Goal: Information Seeking & Learning: Learn about a topic

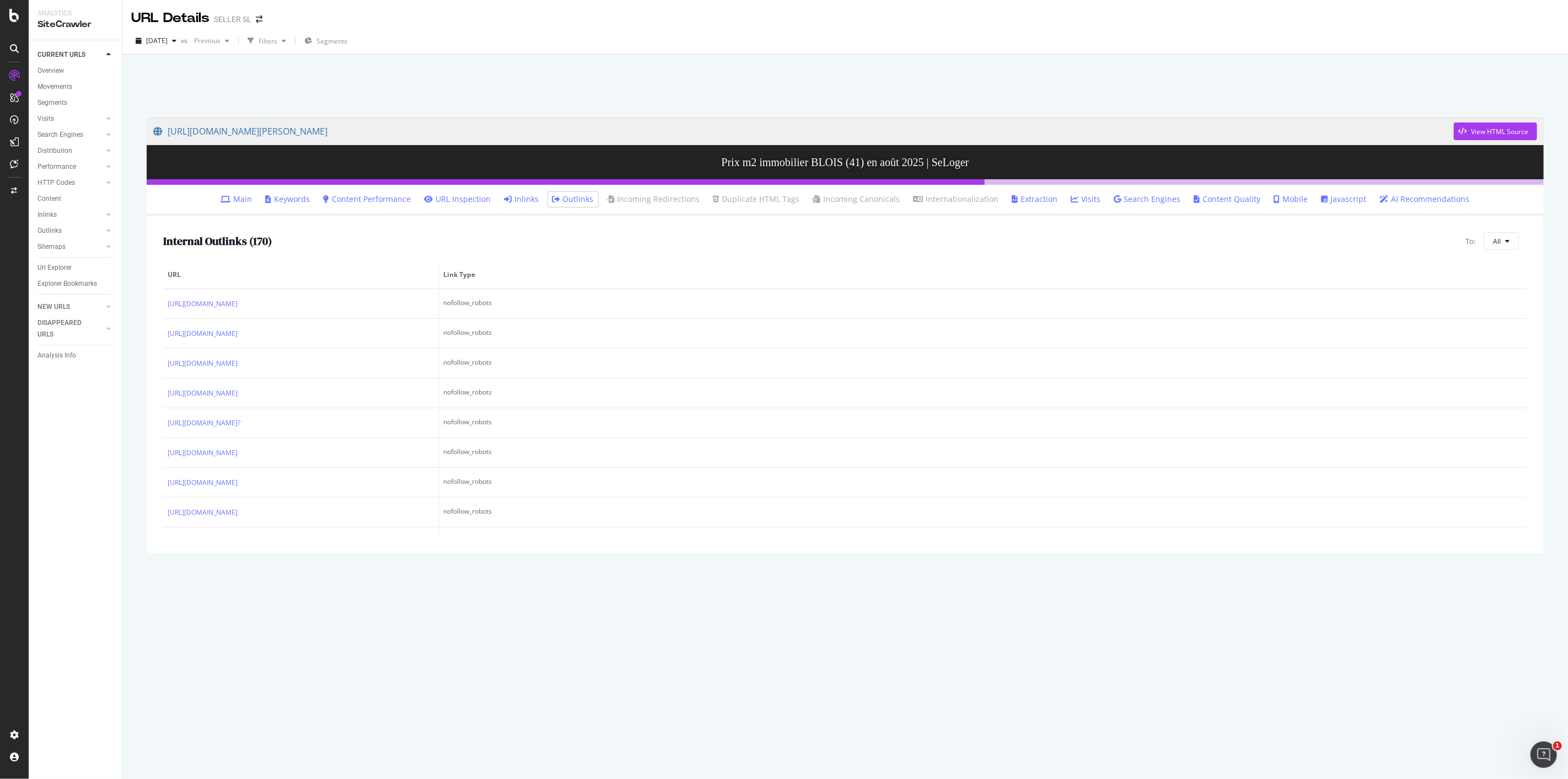
scroll to position [1054, 0]
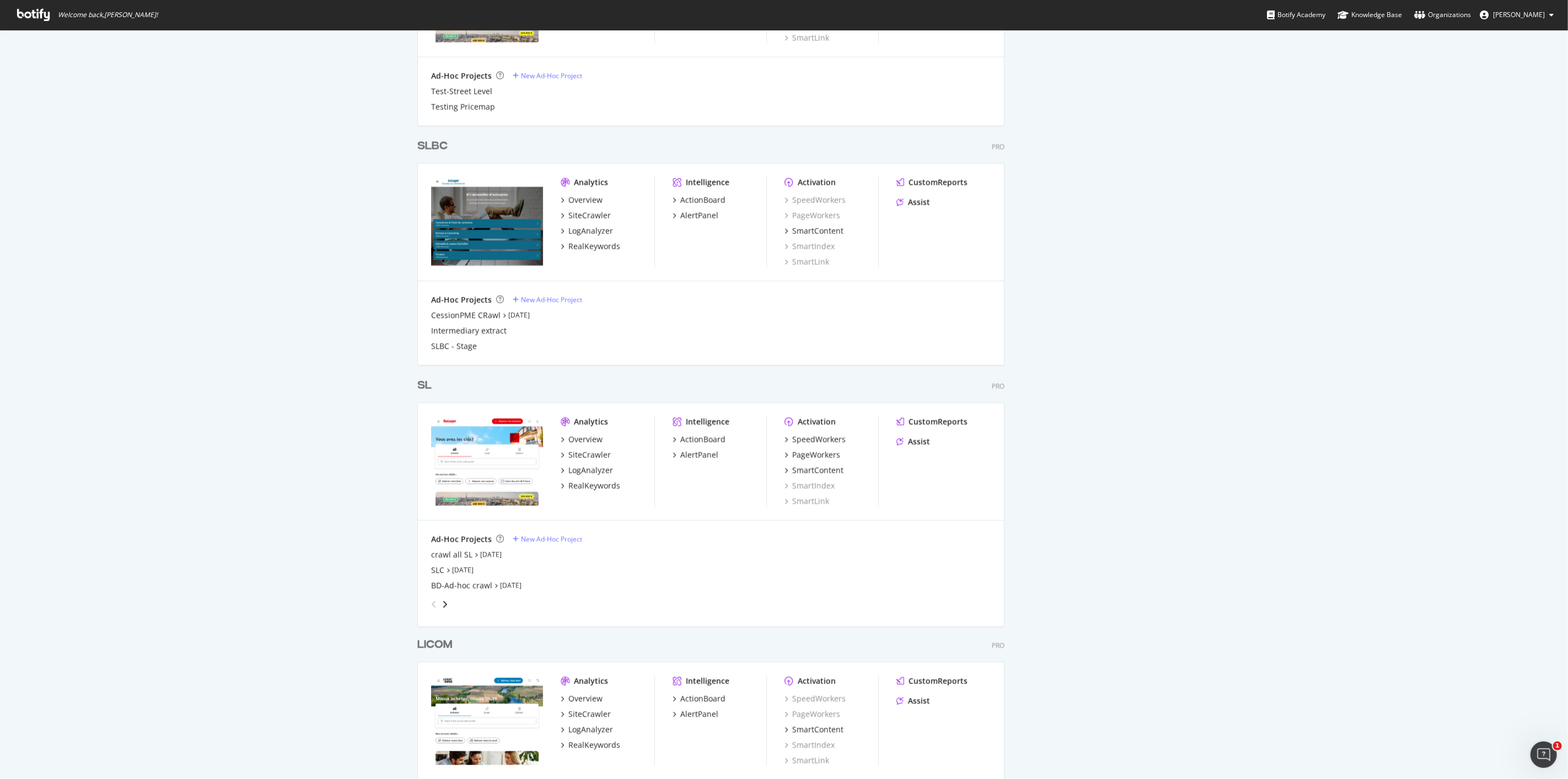
scroll to position [1471, 0]
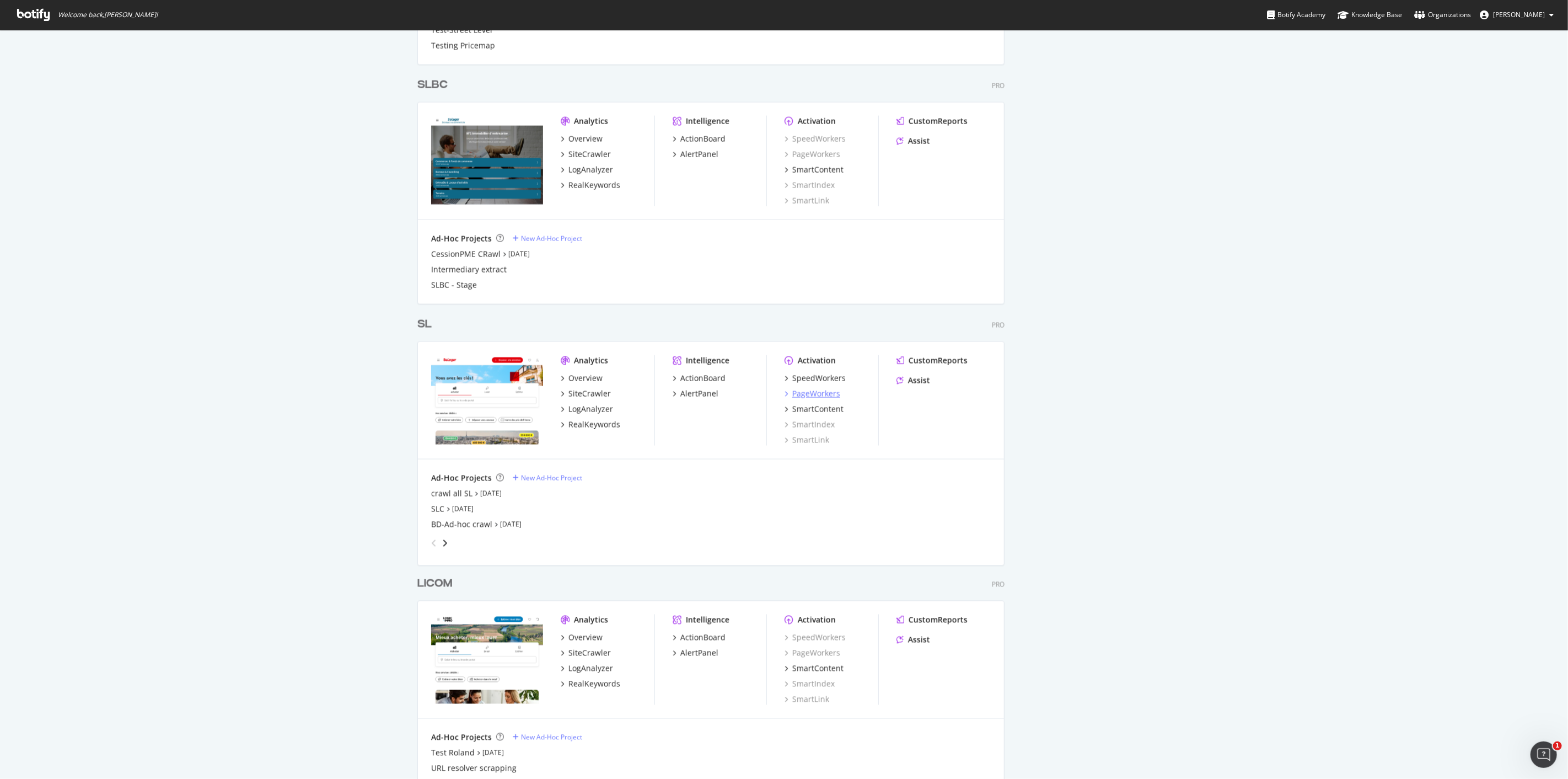
click at [812, 394] on div "PageWorkers" at bounding box center [816, 394] width 48 height 11
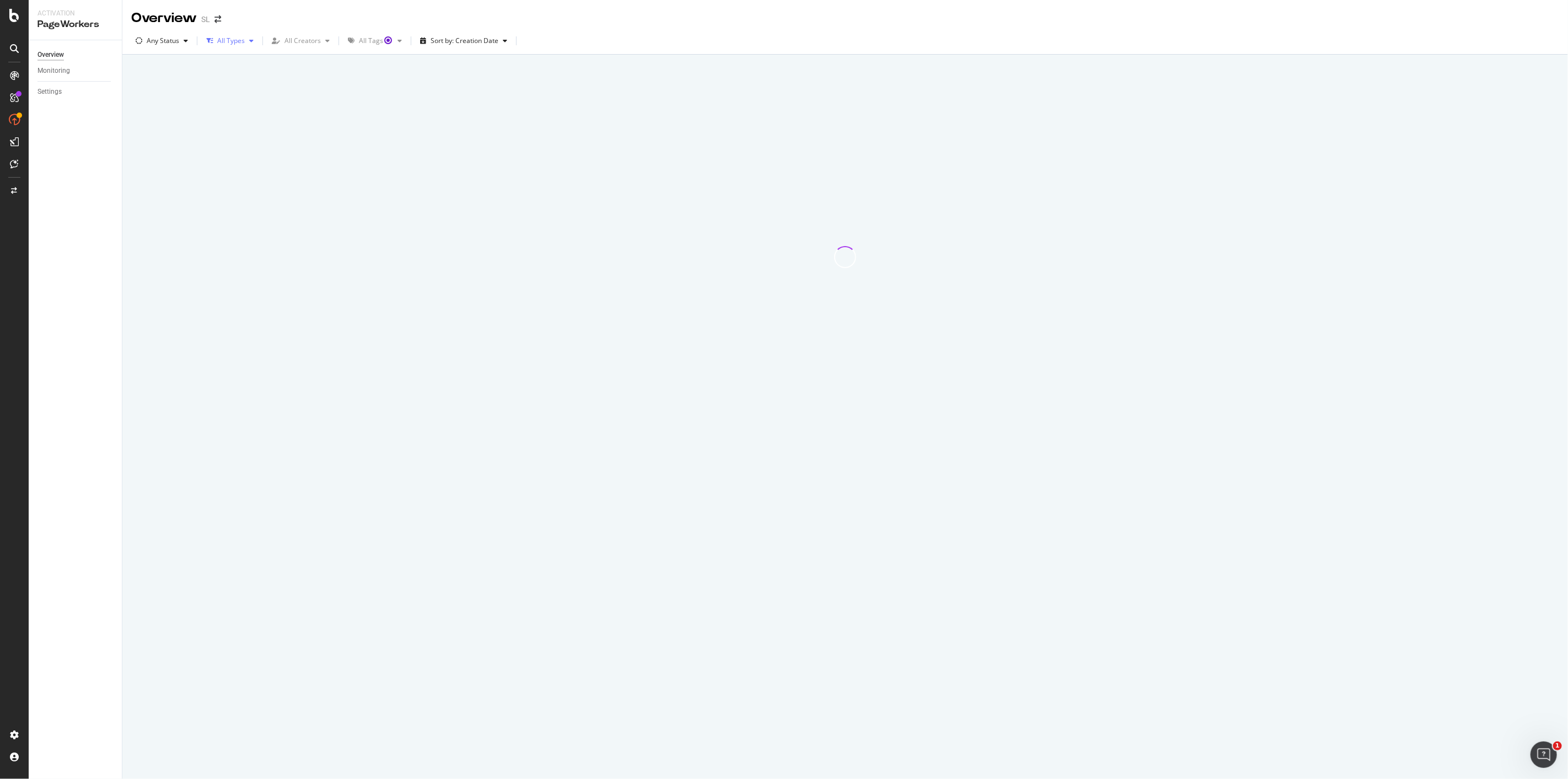
click at [229, 47] on div "All Types" at bounding box center [230, 40] width 56 height 17
click at [310, 23] on div "Overview SL" at bounding box center [845, 13] width 1446 height 28
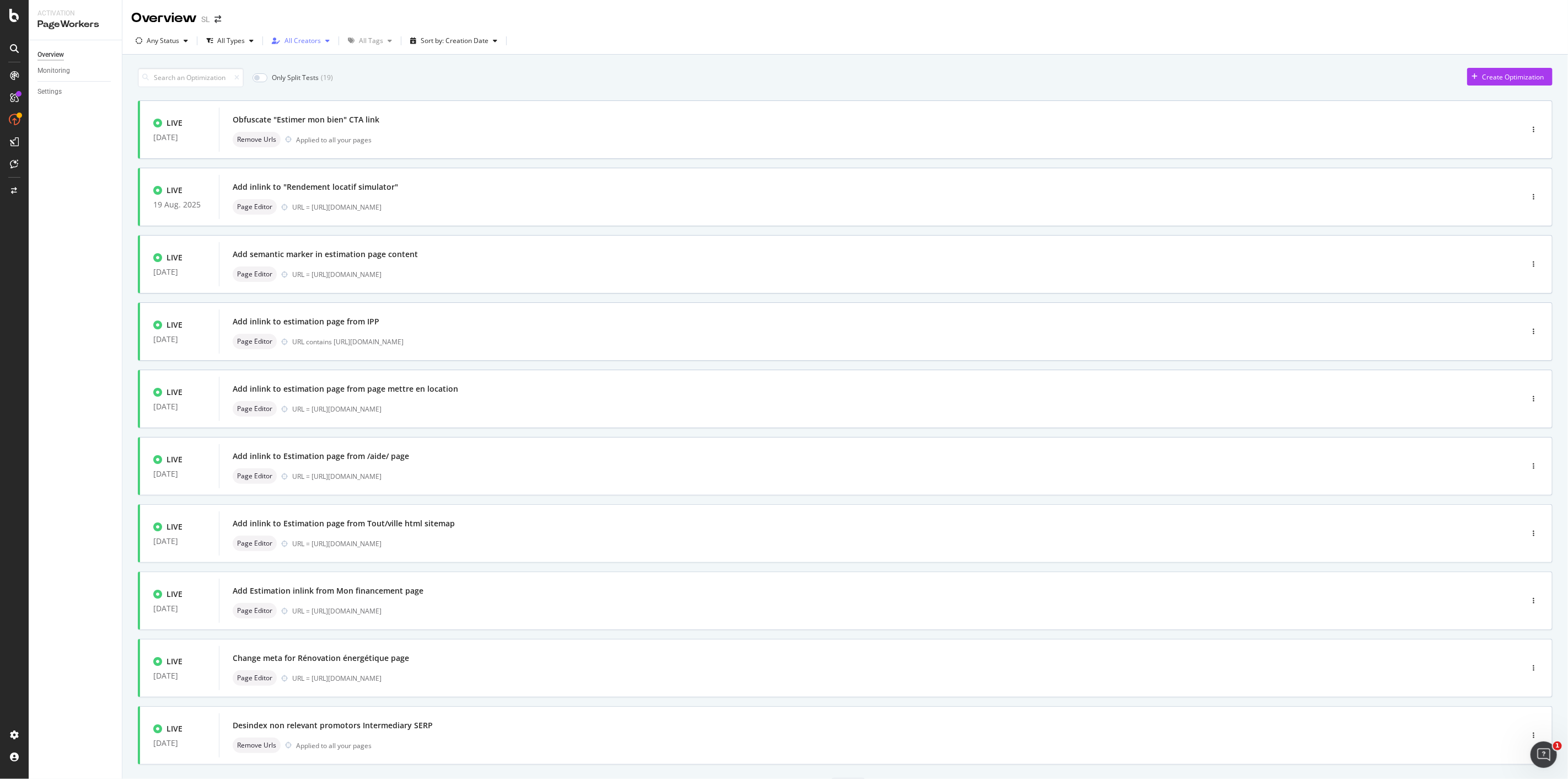
click at [292, 43] on div "All Creators" at bounding box center [303, 41] width 36 height 7
click at [282, 142] on div "All Creators [PERSON_NAME] ( 3 ) [PERSON_NAME] ( 8 ) [PERSON_NAME] ( 38 ) [PERS…" at bounding box center [400, 128] width 250 height 137
click at [281, 135] on div at bounding box center [279, 137] width 9 height 9
click at [283, 122] on div at bounding box center [279, 119] width 9 height 9
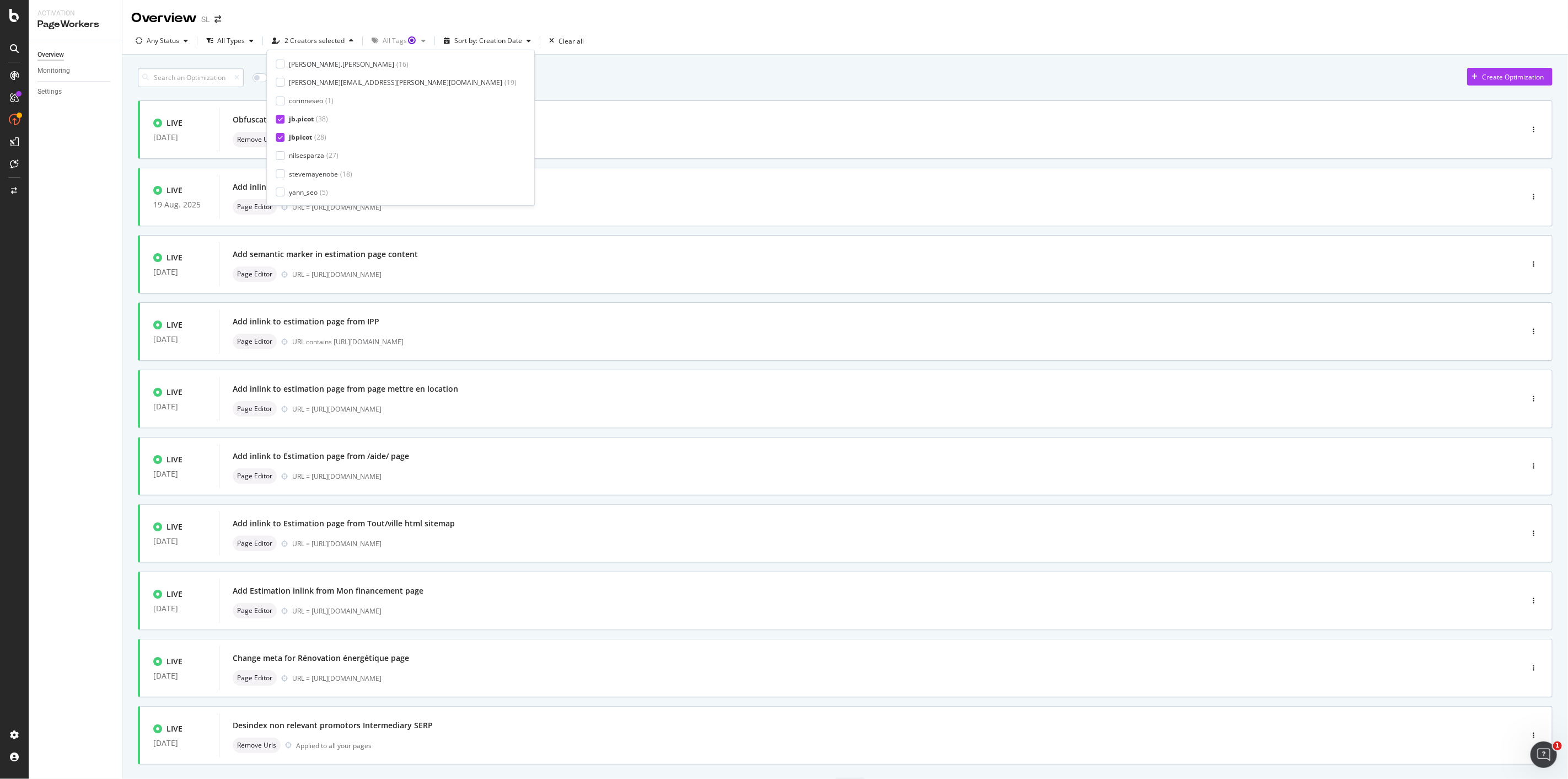
click at [187, 81] on input at bounding box center [191, 77] width 106 height 19
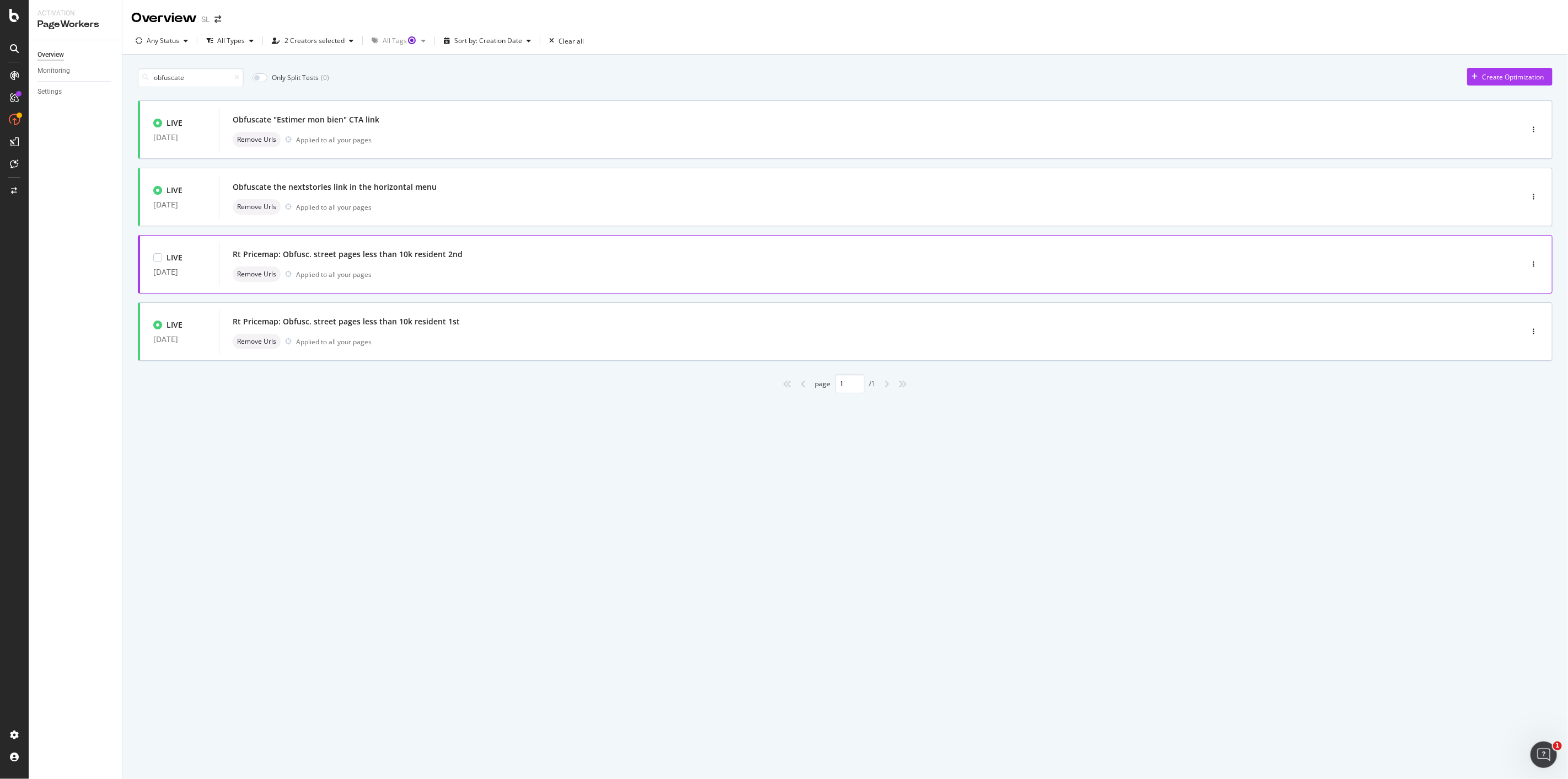
click at [329, 276] on div "Applied to all your pages" at bounding box center [334, 274] width 75 height 9
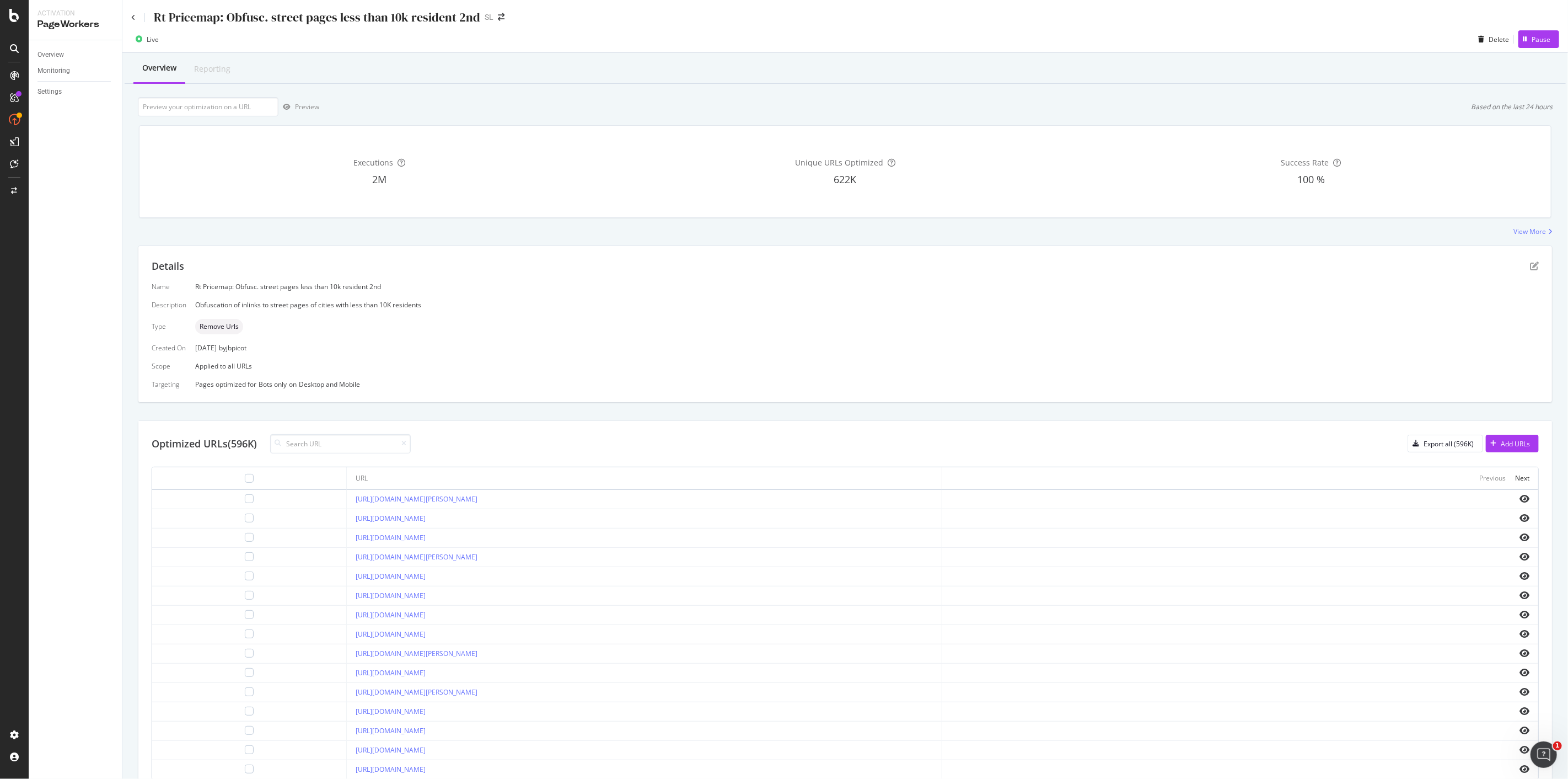
click at [130, 17] on div "Rt Pricemap: Obfusc. street pages less than 10k resident 2nd SL" at bounding box center [845, 13] width 1446 height 26
click at [134, 19] on icon at bounding box center [133, 17] width 5 height 7
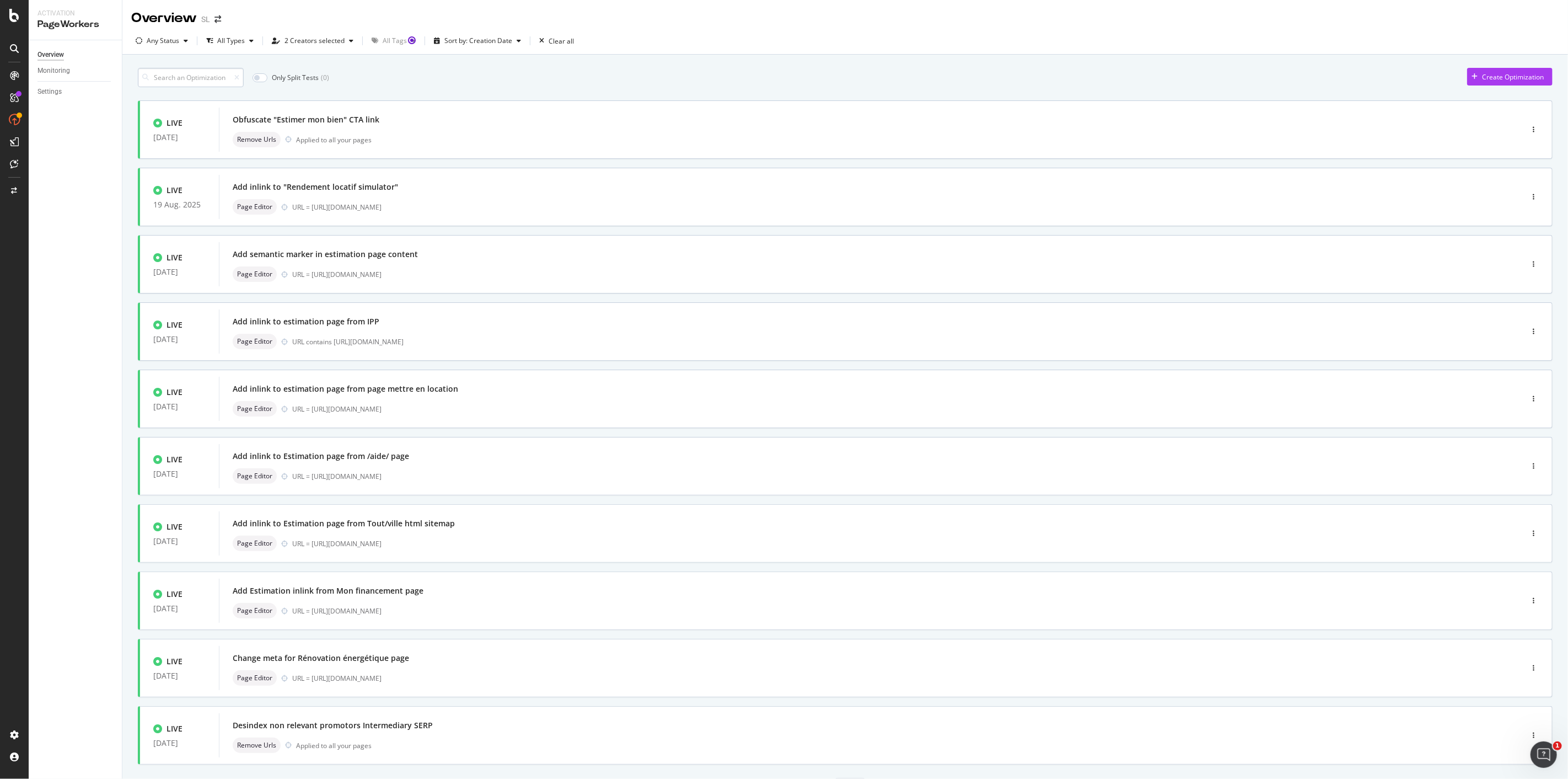
click at [186, 78] on input at bounding box center [191, 77] width 106 height 19
click at [191, 81] on input at bounding box center [191, 77] width 106 height 19
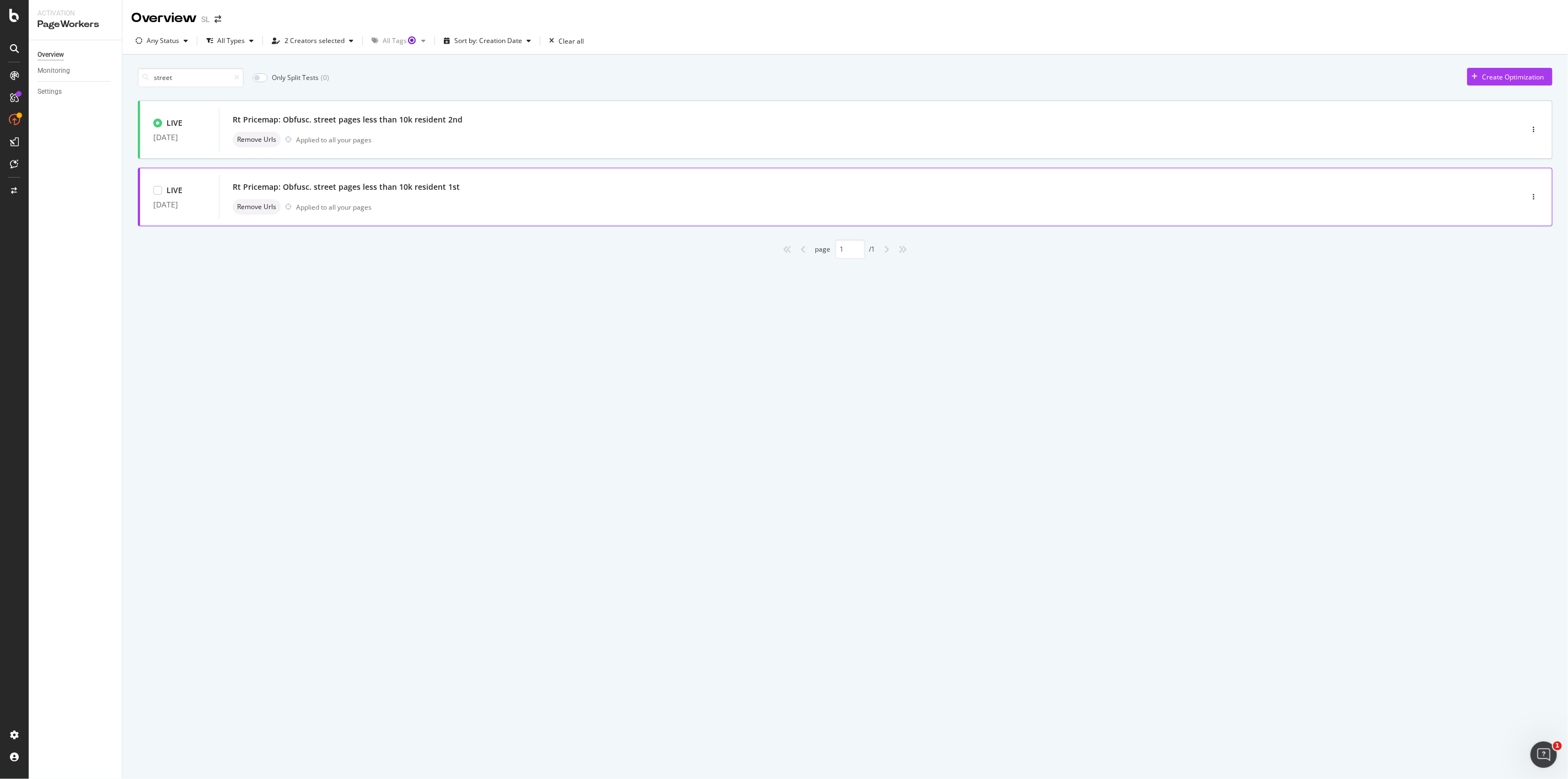
click at [394, 210] on div "Remove Urls Applied to all your pages" at bounding box center [854, 206] width 1243 height 15
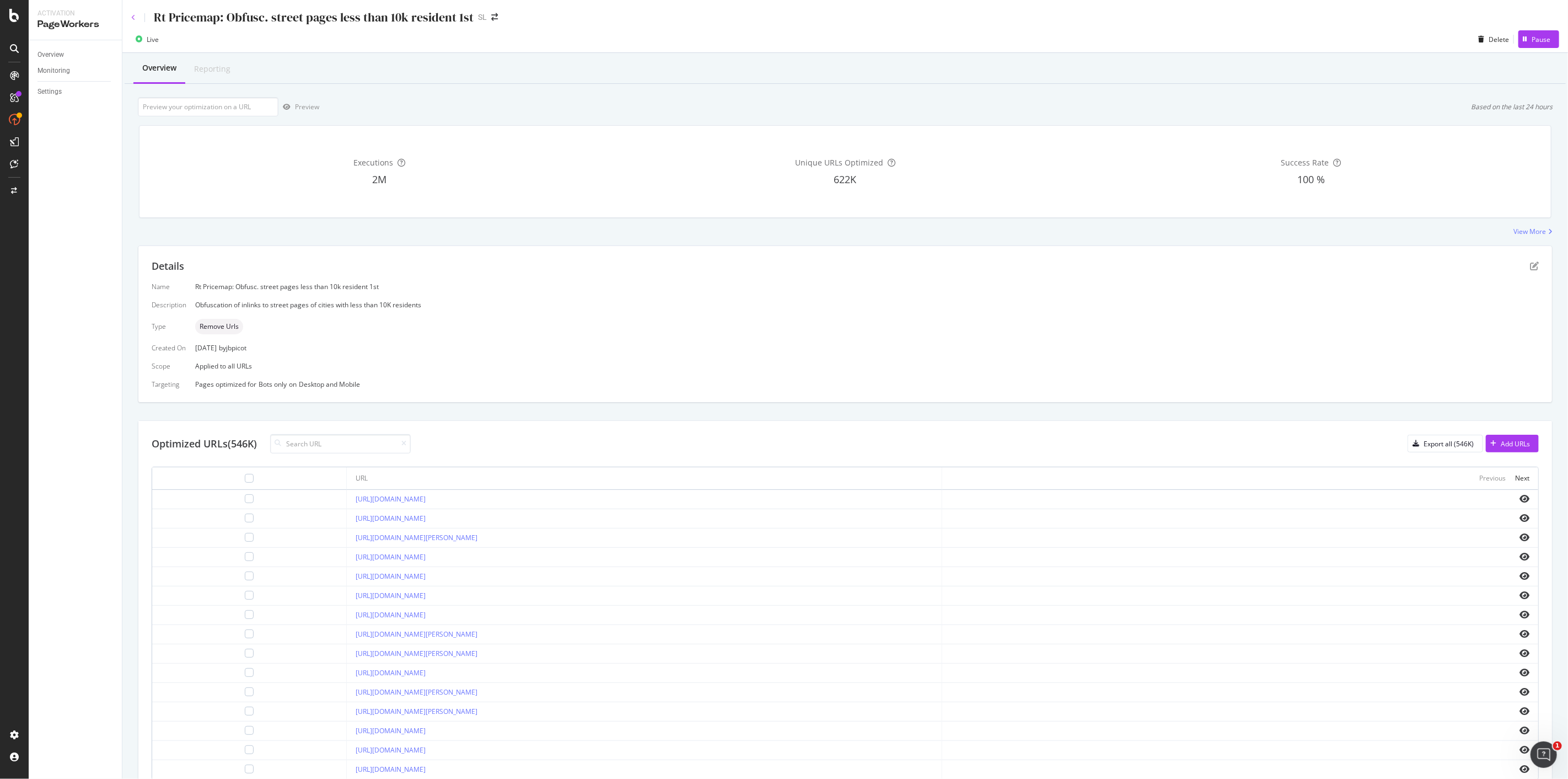
click at [134, 14] on icon at bounding box center [133, 17] width 5 height 7
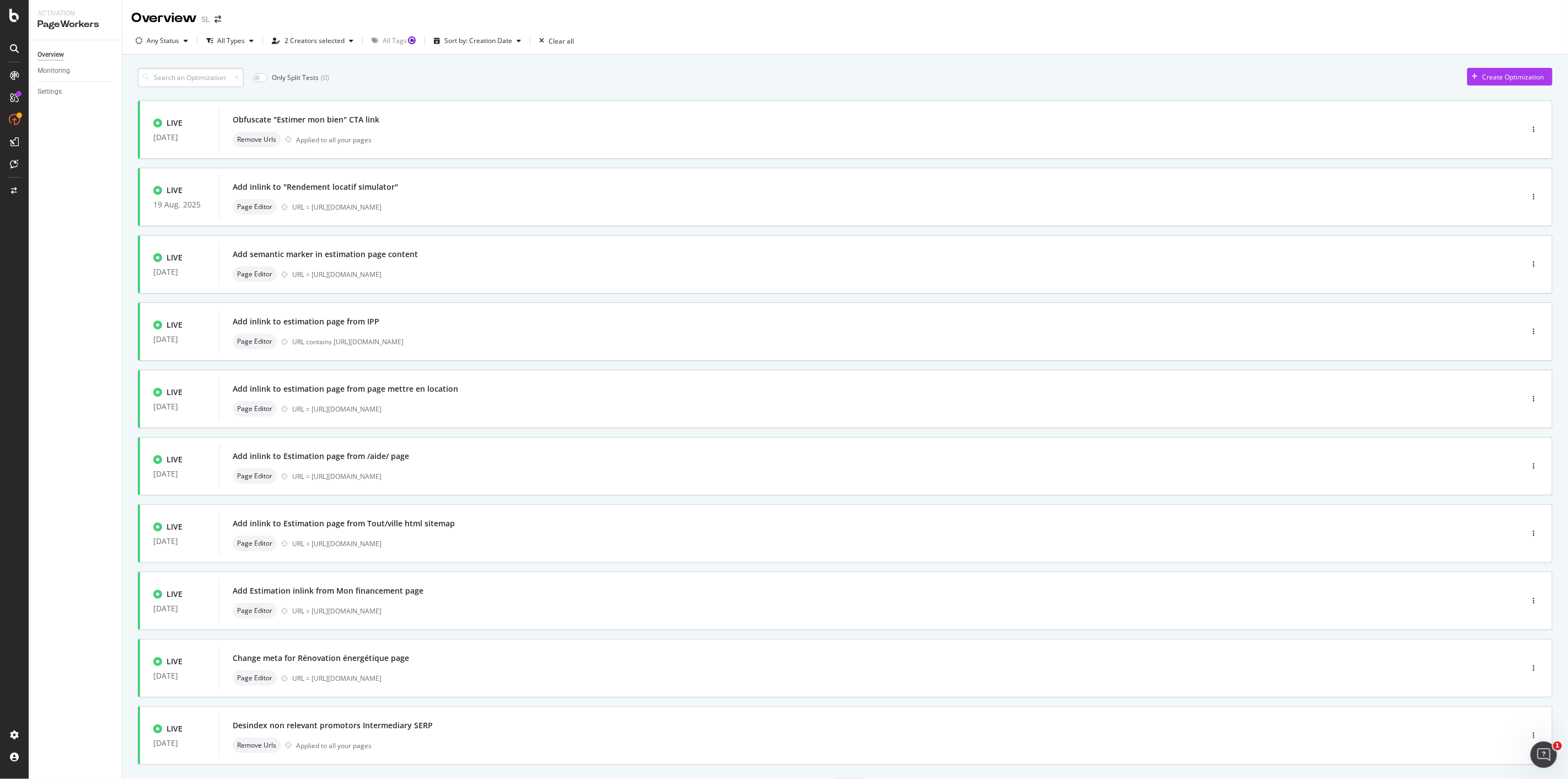
click at [211, 73] on input at bounding box center [191, 77] width 106 height 19
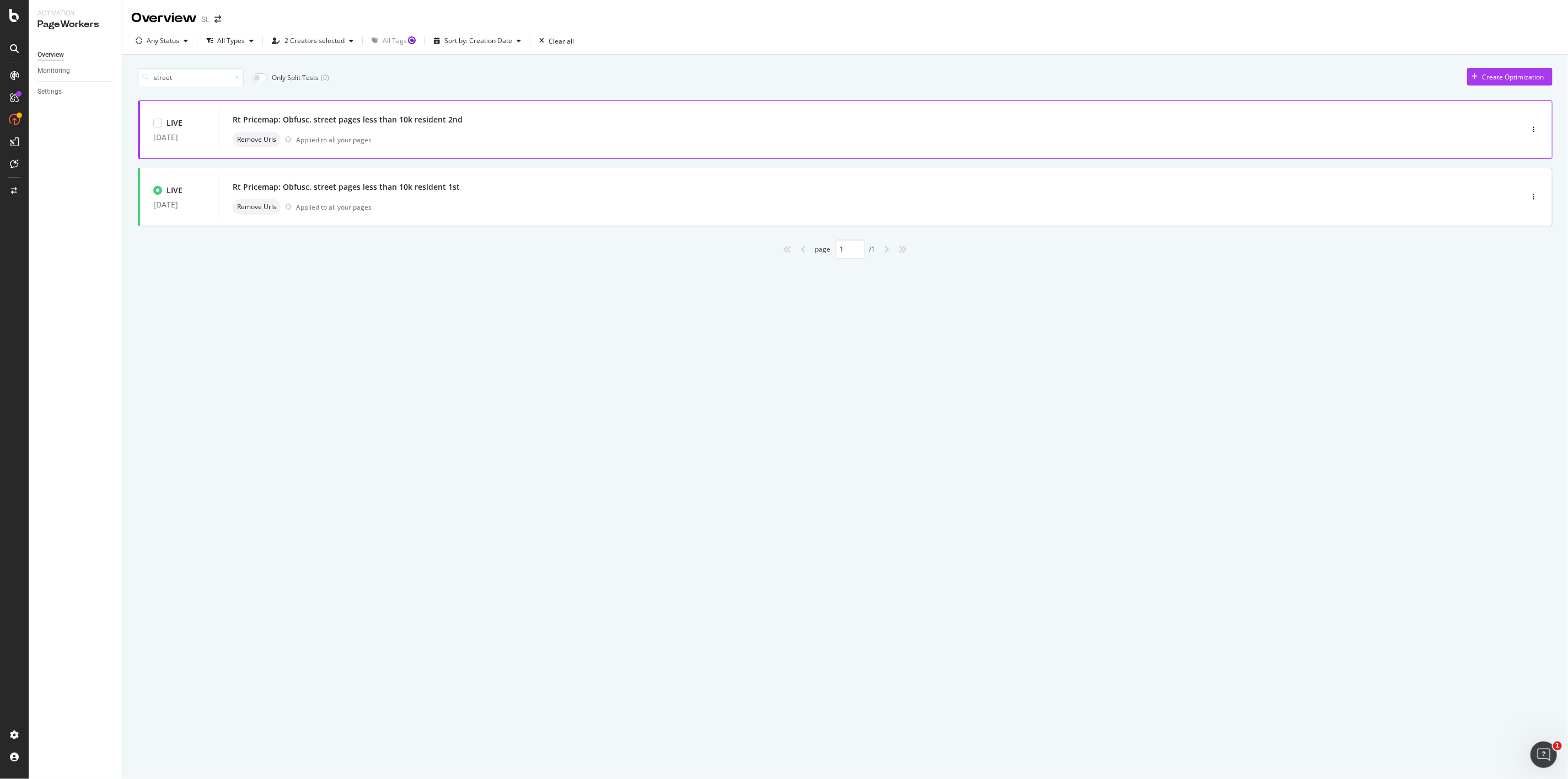
click at [415, 147] on div "Remove Urls Applied to all your pages" at bounding box center [854, 139] width 1243 height 15
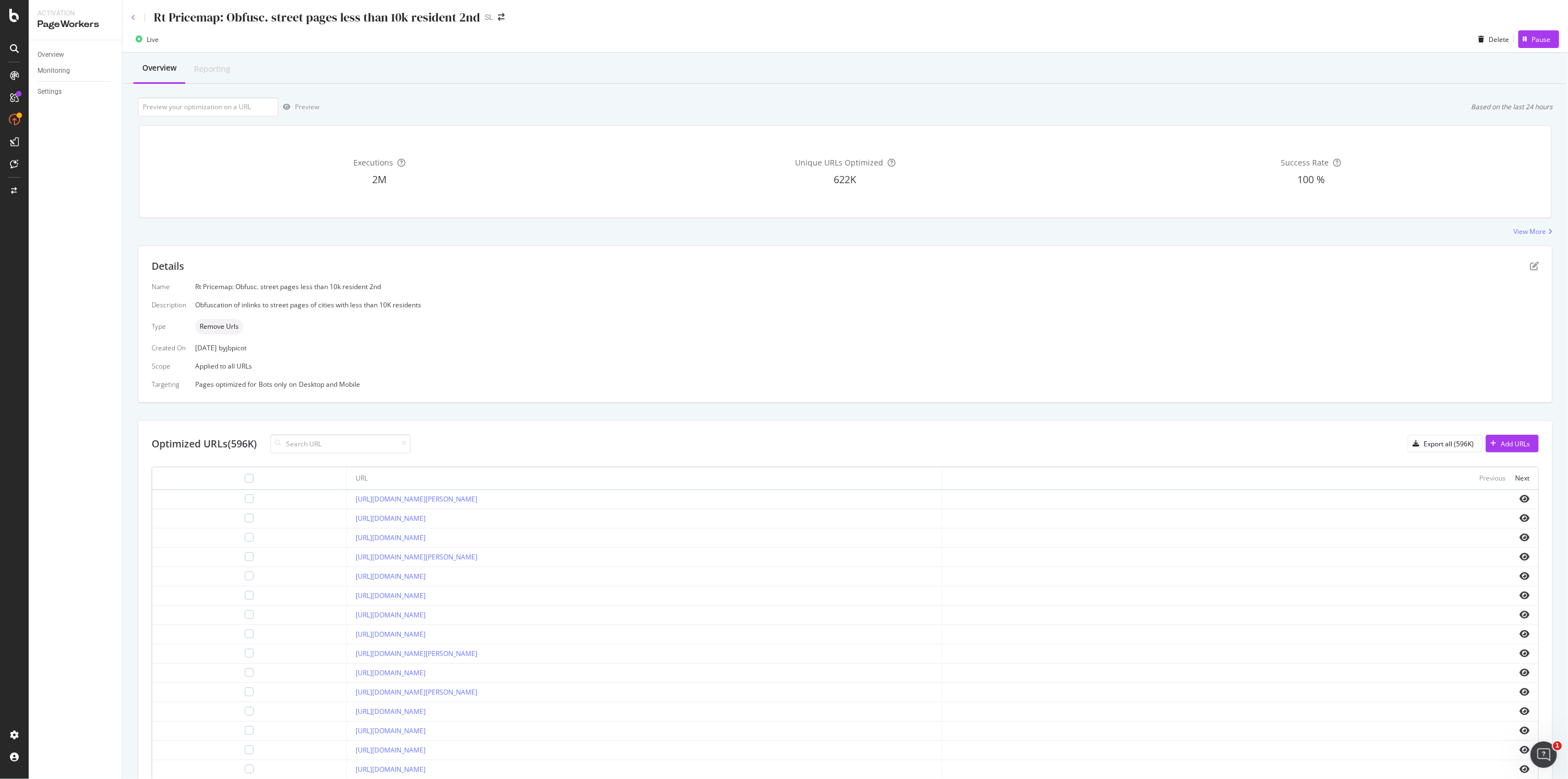
click at [131, 14] on icon at bounding box center [133, 17] width 5 height 7
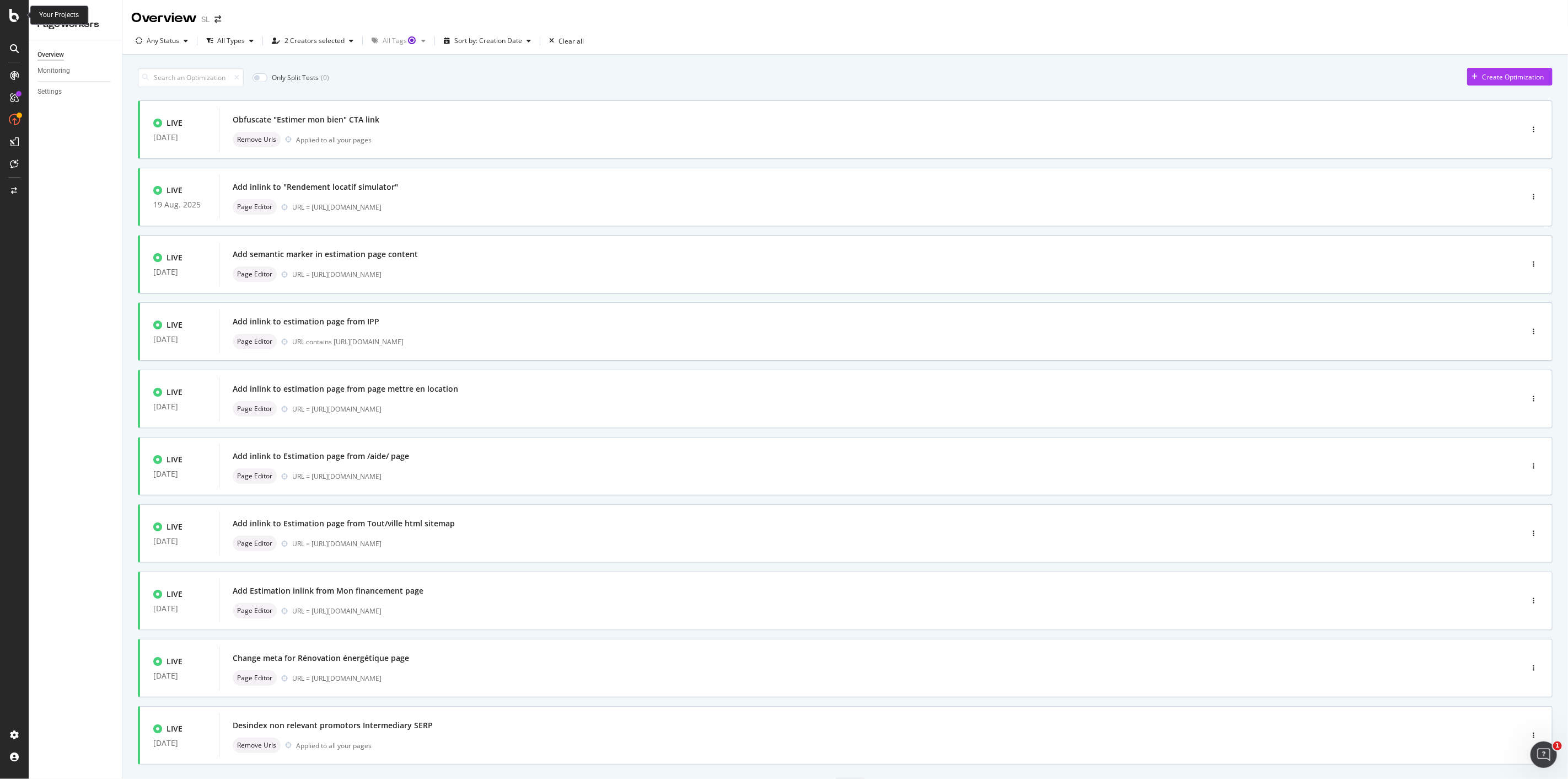
click at [12, 17] on icon at bounding box center [14, 15] width 10 height 13
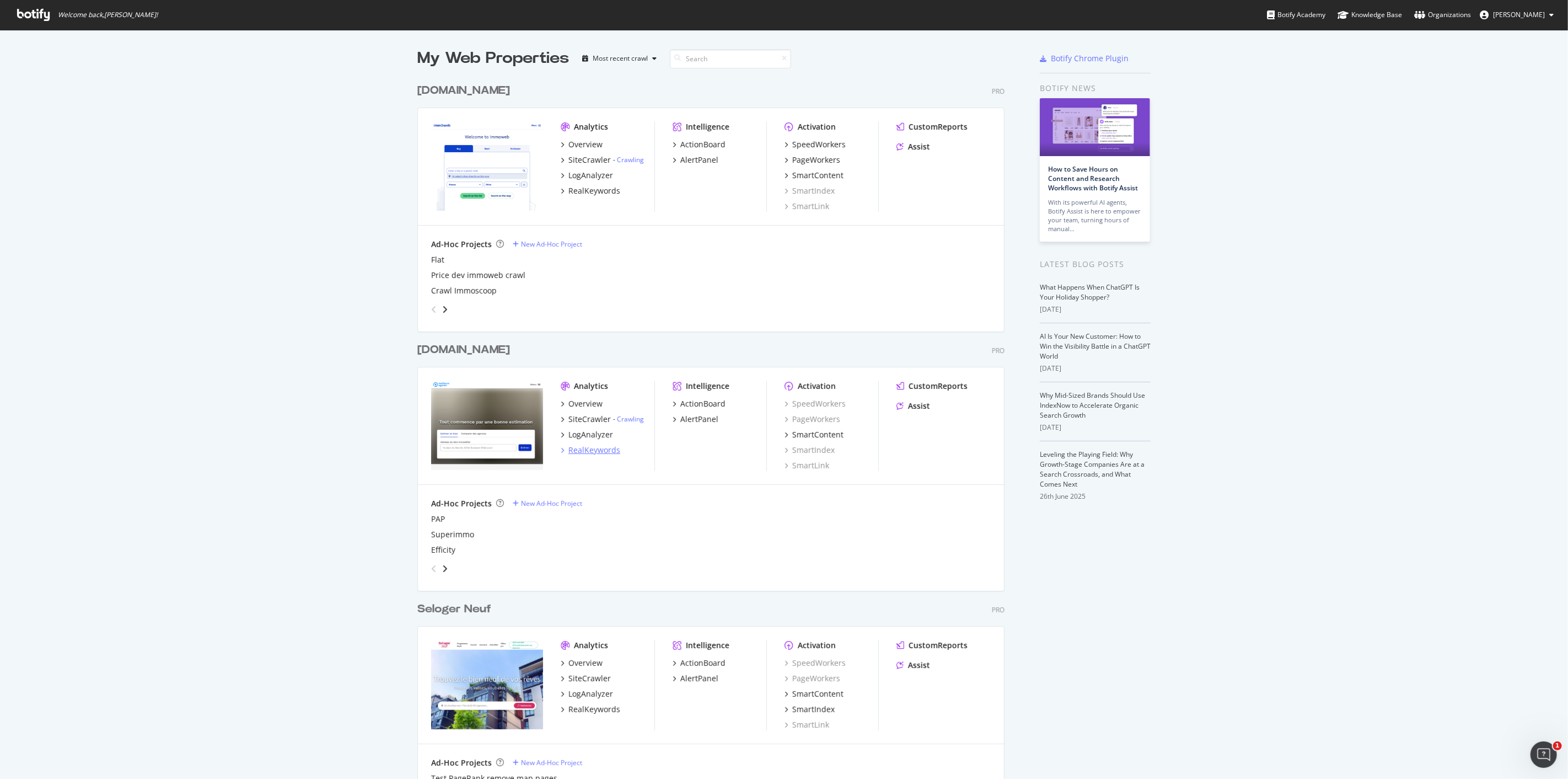
click at [584, 451] on div "RealKeywords" at bounding box center [594, 450] width 52 height 11
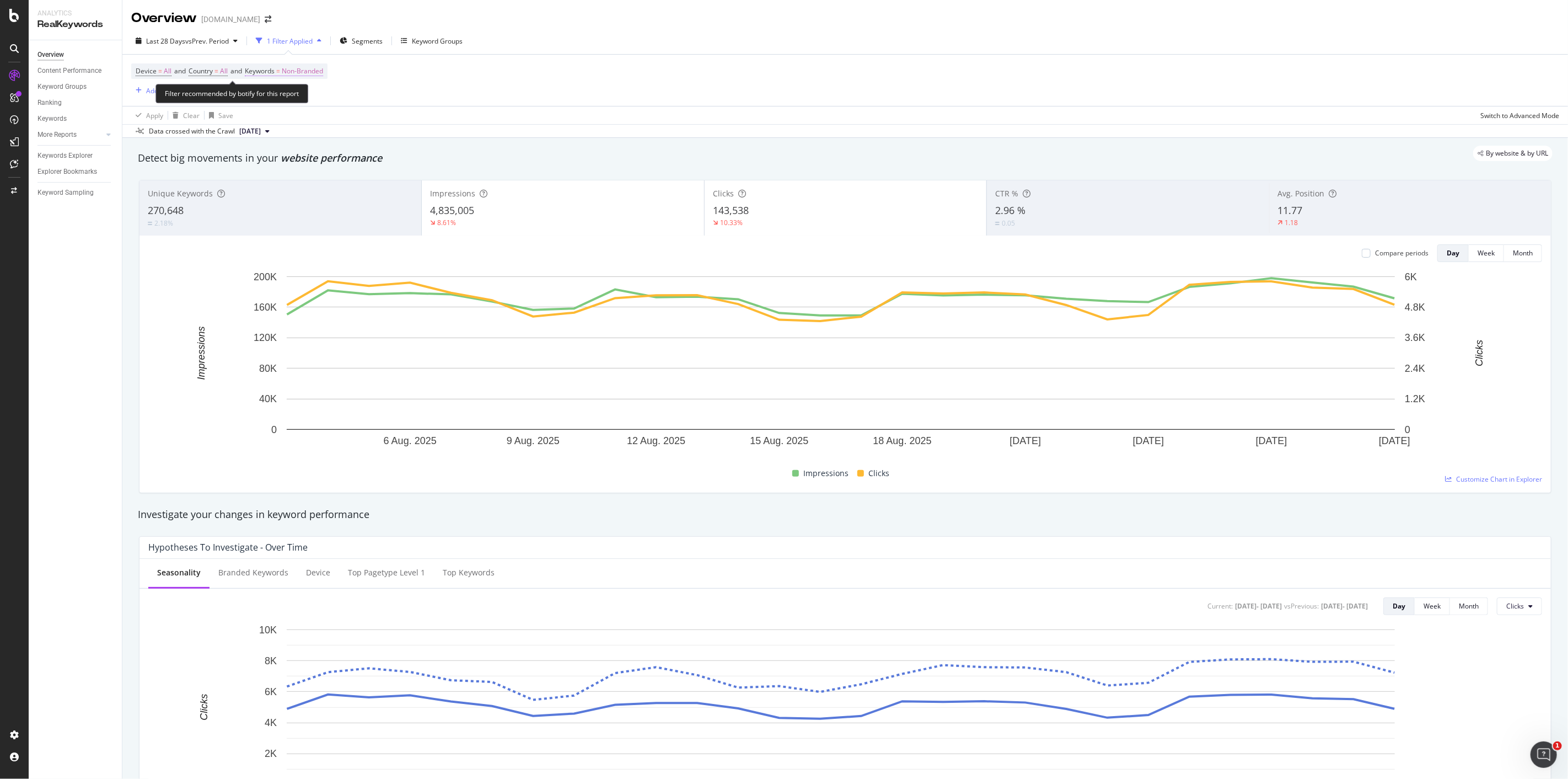
click at [297, 73] on span "Non-Branded" at bounding box center [302, 71] width 42 height 15
click at [298, 100] on span "Non-Branded" at bounding box center [284, 97] width 46 height 9
click at [284, 186] on span "All" at bounding box center [326, 183] width 112 height 10
click at [380, 120] on div "Apply" at bounding box center [374, 121] width 17 height 9
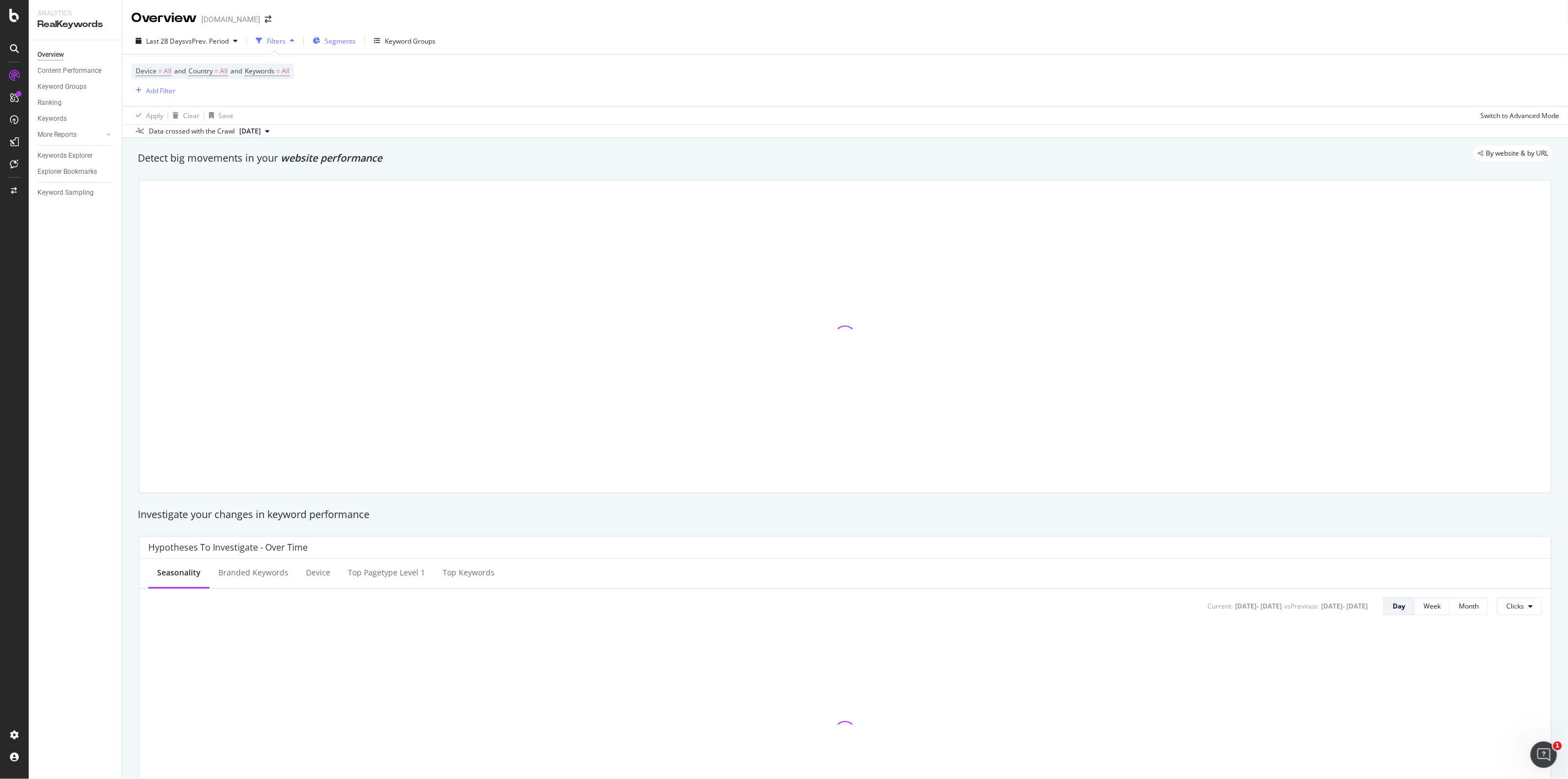
click at [350, 41] on span "Segments" at bounding box center [340, 41] width 31 height 9
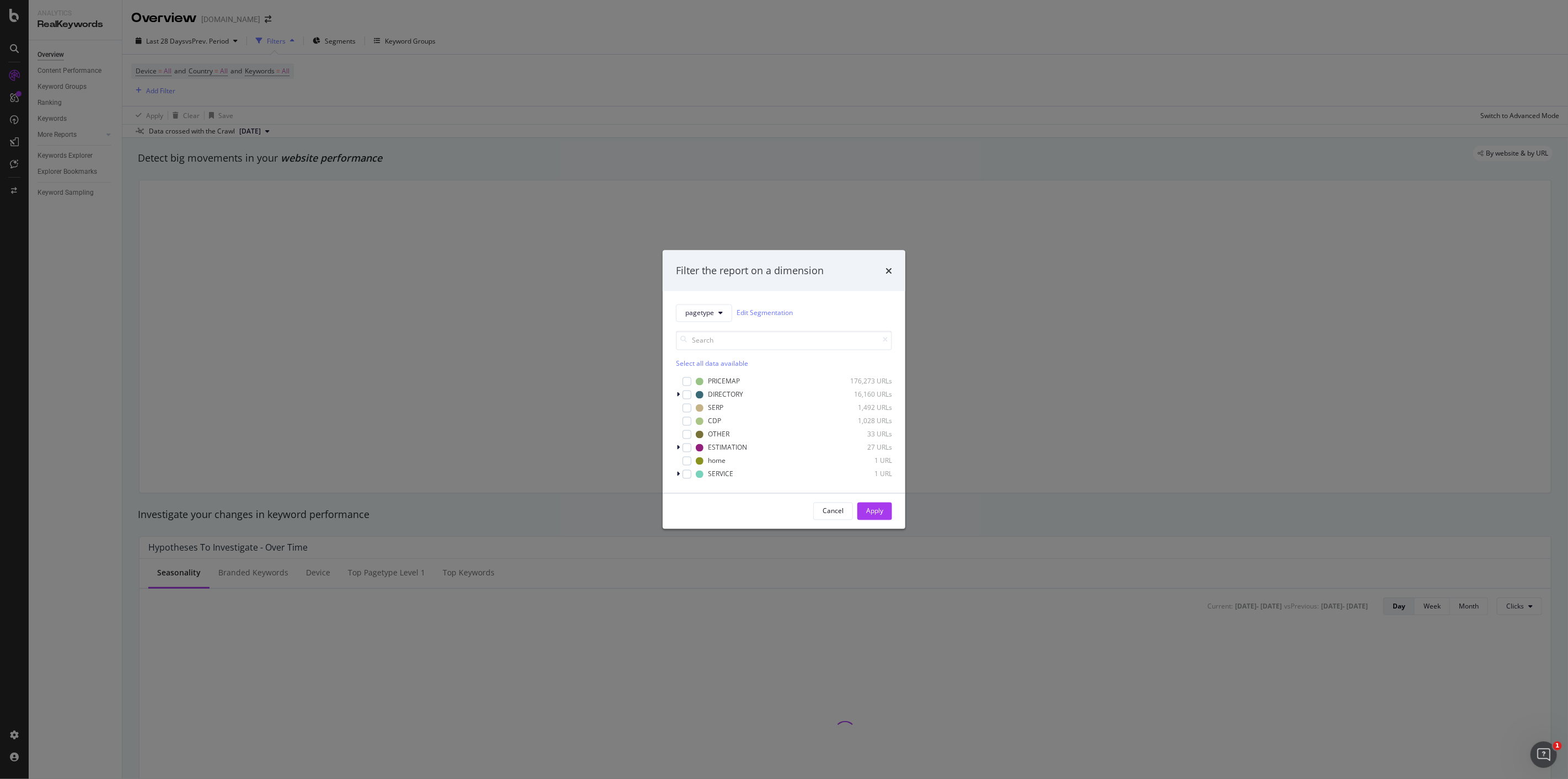
click at [720, 322] on div "Select all data available PRICEMAP 176,273 URLs DIRECTORY 16,160 URLs SERP 1,49…" at bounding box center [784, 401] width 216 height 158
click at [719, 315] on icon "modal" at bounding box center [720, 313] width 5 height 7
click at [709, 434] on span "Geo-lvl" at bounding box center [725, 434] width 79 height 10
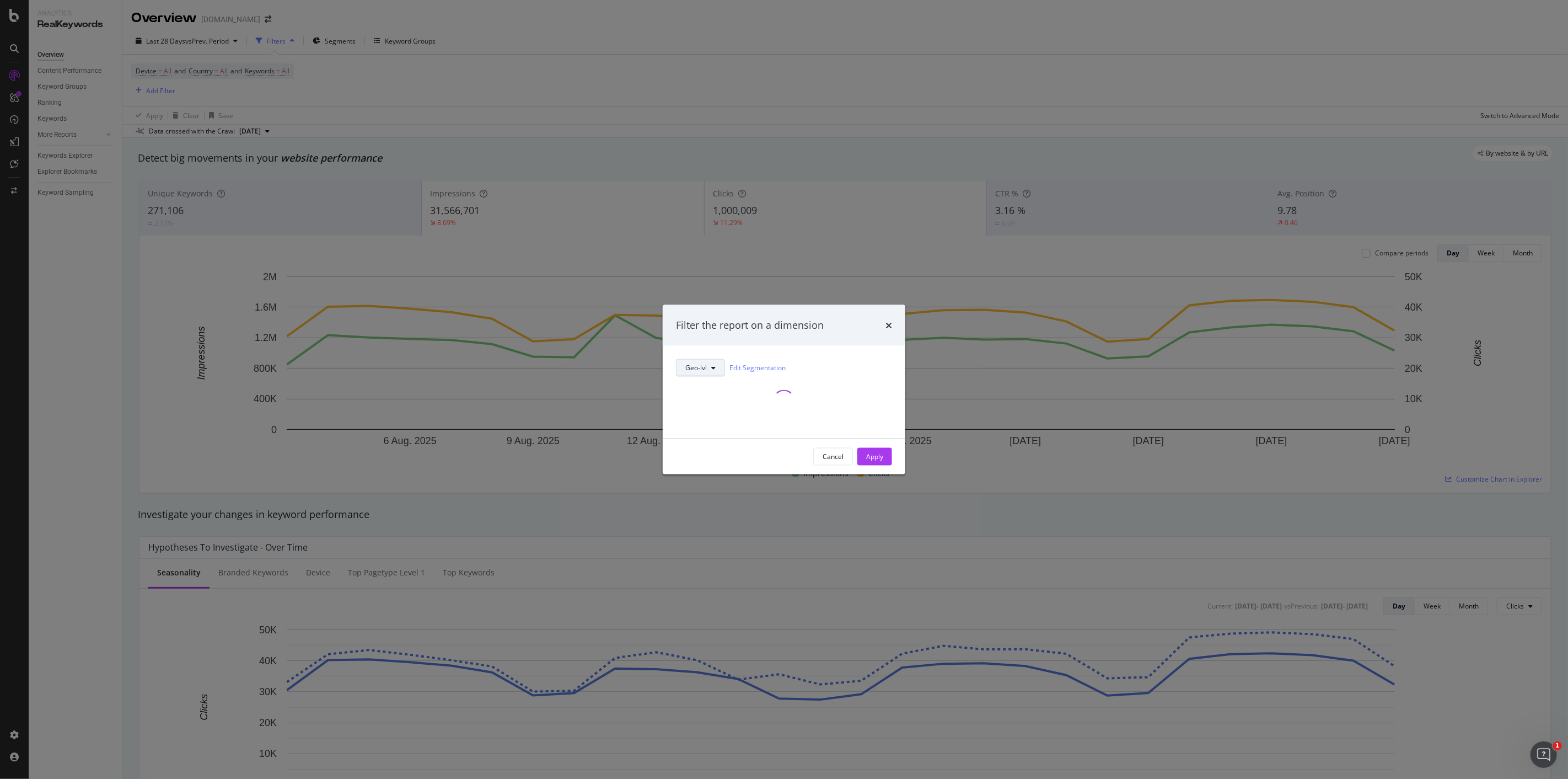
click at [713, 372] on button "Geo-lvl" at bounding box center [700, 367] width 49 height 17
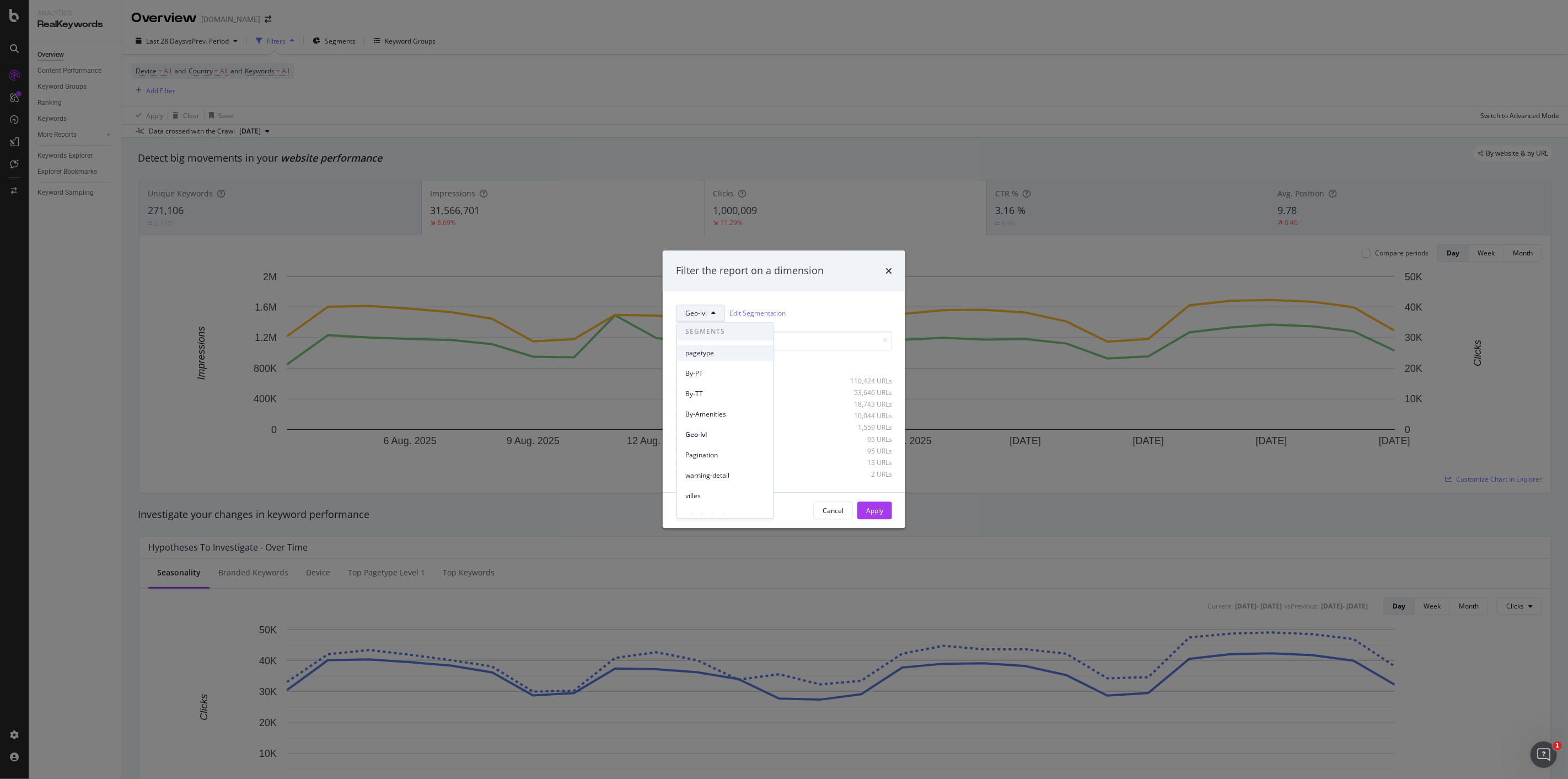
click at [707, 358] on div "pagetype" at bounding box center [726, 353] width 97 height 16
click at [697, 368] on div "Select all data available" at bounding box center [784, 363] width 216 height 9
click at [683, 382] on div "modal" at bounding box center [687, 381] width 9 height 9
click at [685, 383] on div "modal" at bounding box center [687, 381] width 9 height 9
click at [692, 366] on div "Unselect all data available" at bounding box center [784, 363] width 216 height 9
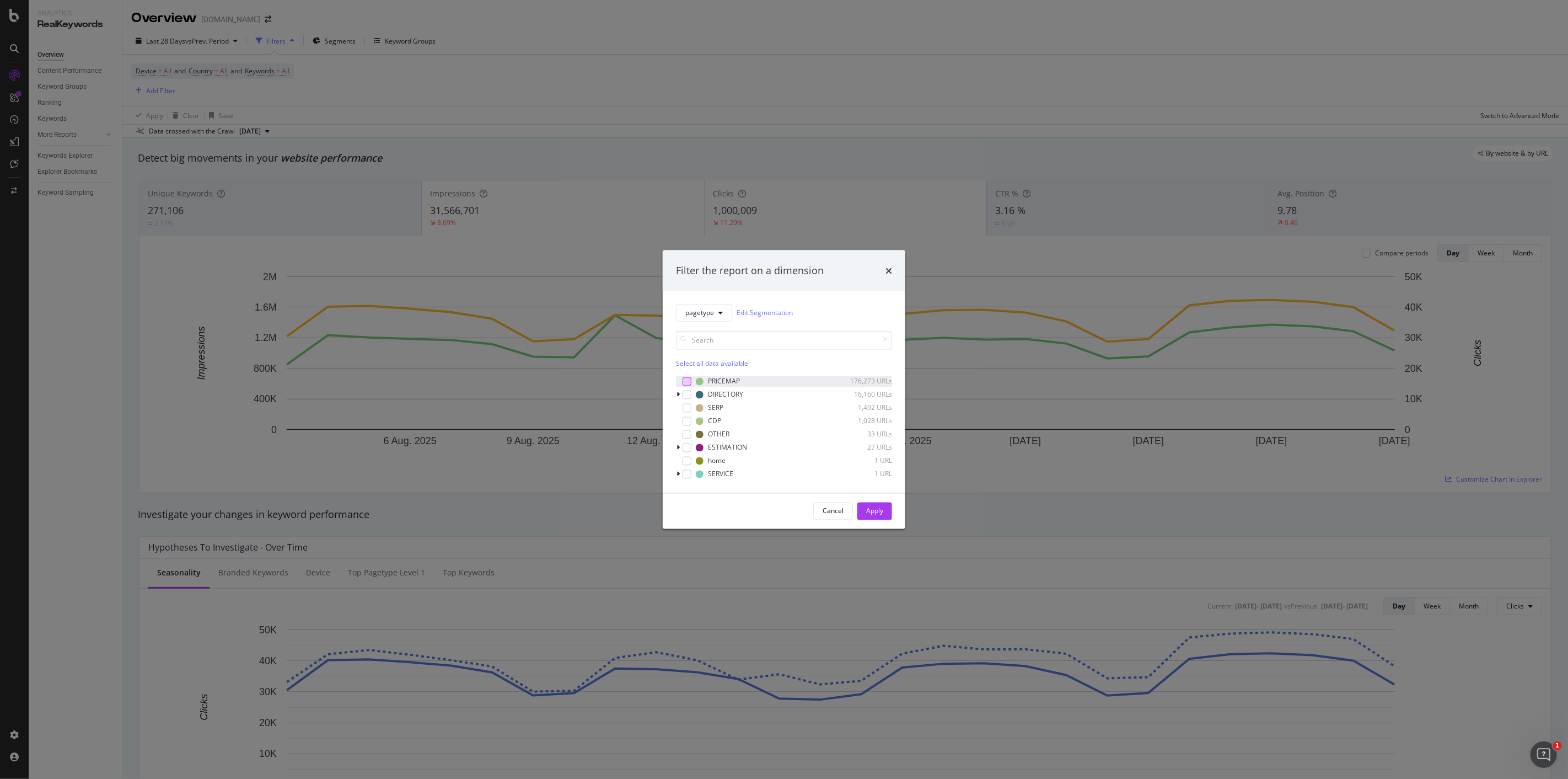
click at [687, 382] on div "modal" at bounding box center [687, 381] width 9 height 9
click at [710, 322] on div "Select all data available PRICEMAP 176,273 URLs DIRECTORY 16,160 URLs SERP 1,49…" at bounding box center [784, 401] width 216 height 158
click at [710, 315] on span "pagetype" at bounding box center [699, 313] width 29 height 9
click at [709, 432] on span "Geo-lvl" at bounding box center [725, 434] width 79 height 10
click at [680, 382] on div "modal" at bounding box center [680, 381] width 9 height 9
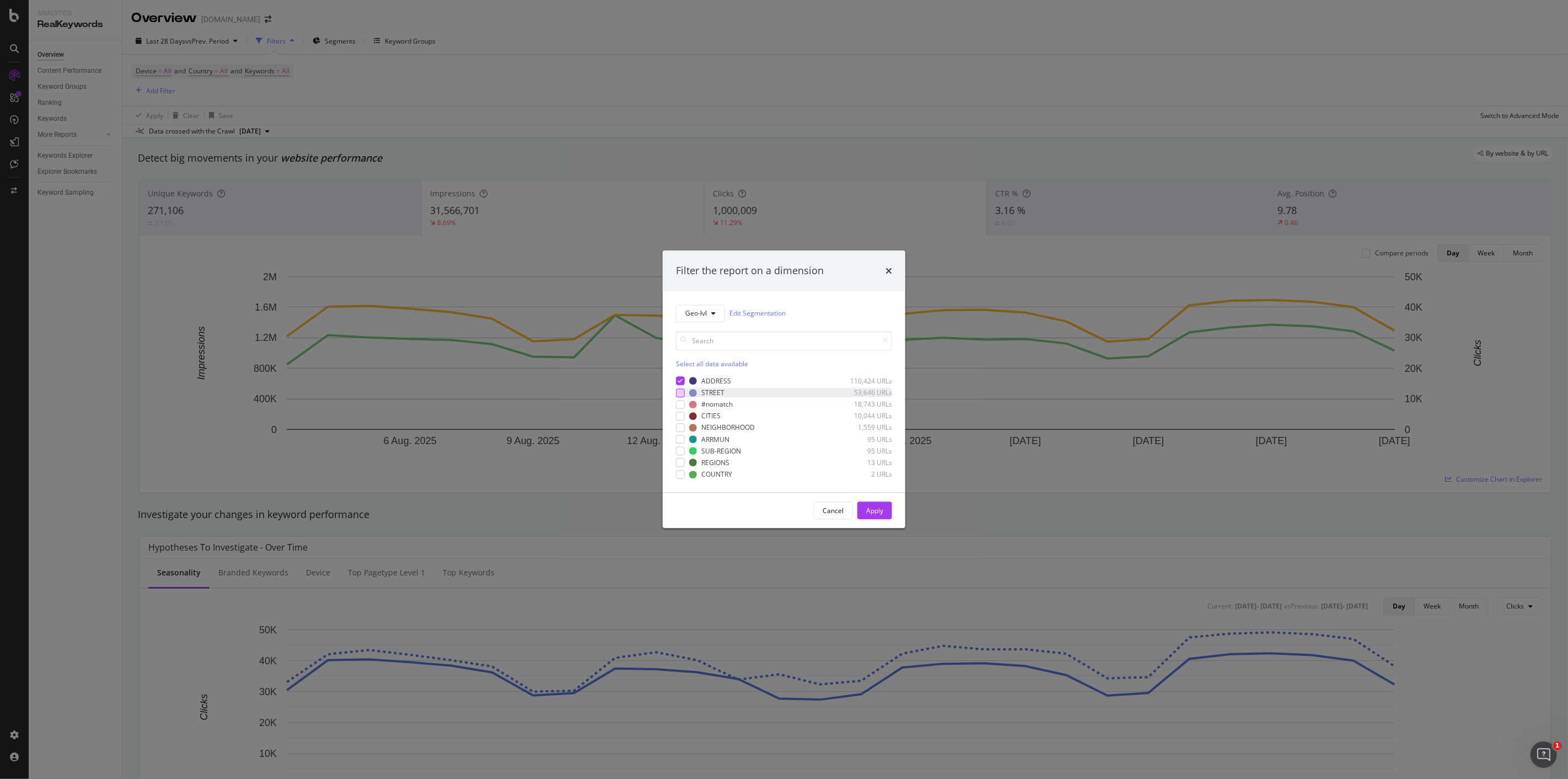
click at [680, 389] on div "modal" at bounding box center [680, 393] width 9 height 9
click at [682, 381] on icon "modal" at bounding box center [681, 381] width 5 height 5
click at [880, 504] on div "Apply" at bounding box center [874, 511] width 17 height 17
